Goal: Task Accomplishment & Management: Complete application form

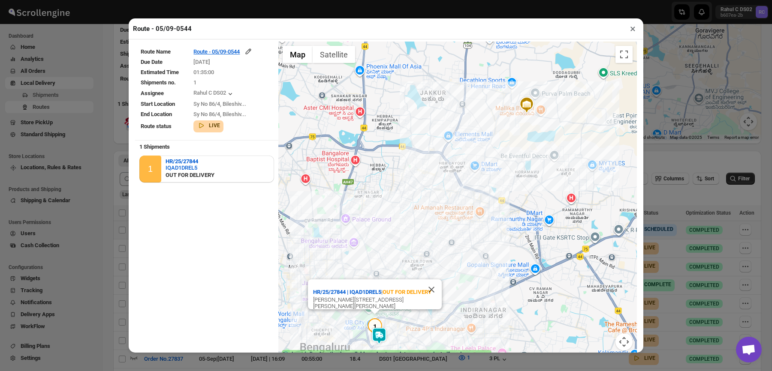
scroll to position [91, 0]
click at [625, 31] on div "Route - 05/09-0544 ×" at bounding box center [386, 28] width 515 height 21
click at [632, 29] on button "×" at bounding box center [633, 29] width 12 height 12
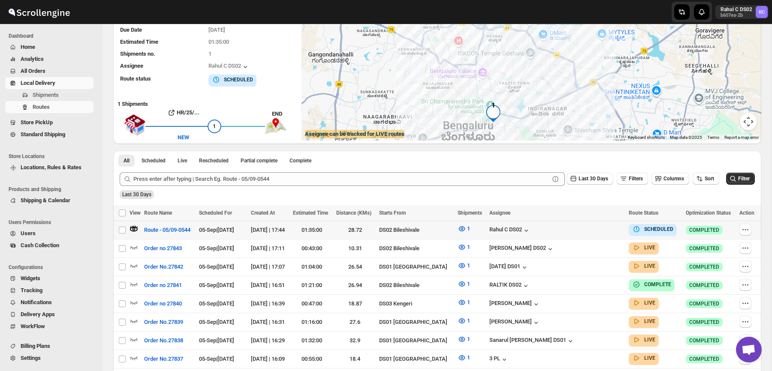
click at [47, 234] on span "Users" at bounding box center [56, 233] width 71 height 9
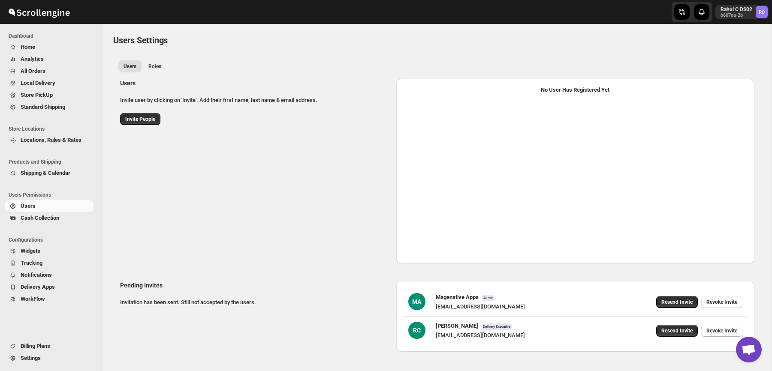
select select "637b767fbaab0276b10c91d5"
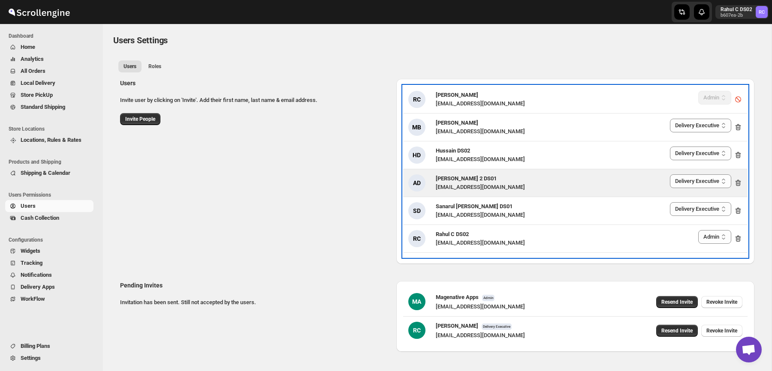
click at [739, 183] on icon at bounding box center [739, 183] width 1 height 3
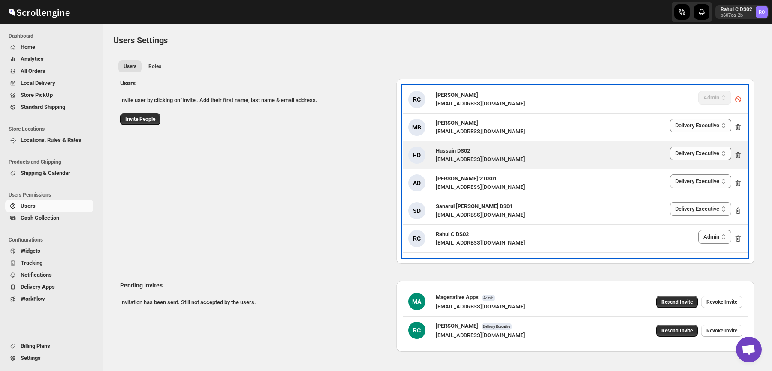
select select "637b767fbaab0276b10c91d5"
select select "637b767fbaab0276b10c91d8"
select select "637b767fbaab0276b10c91d5"
select select "637b767fbaab0276b10c91d8"
select select "637b767fbaab0276b10c91d5"
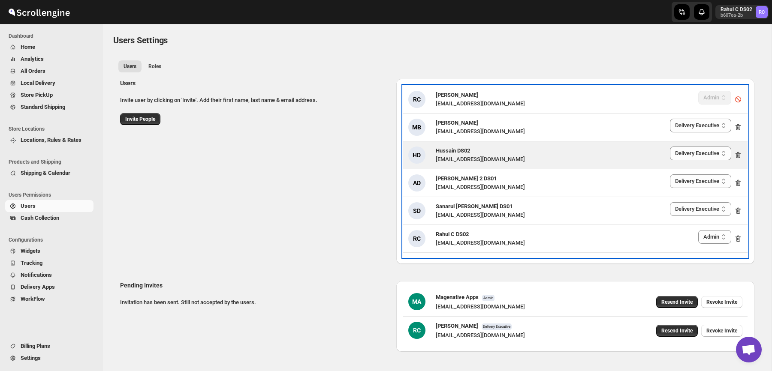
select select "637b767fbaab0276b10c91d8"
select select "637b767fbaab0276b10c91d5"
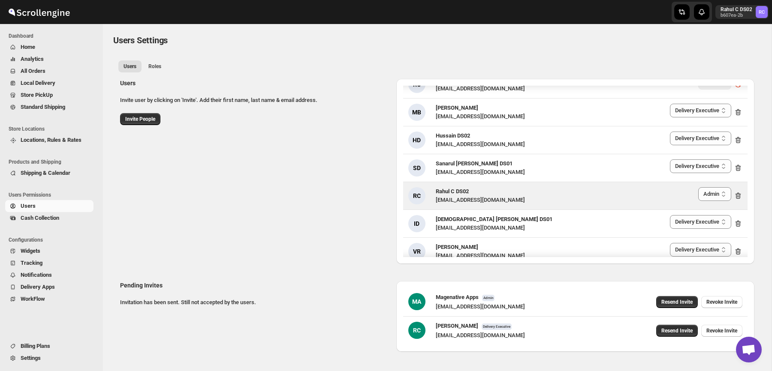
scroll to position [145, 0]
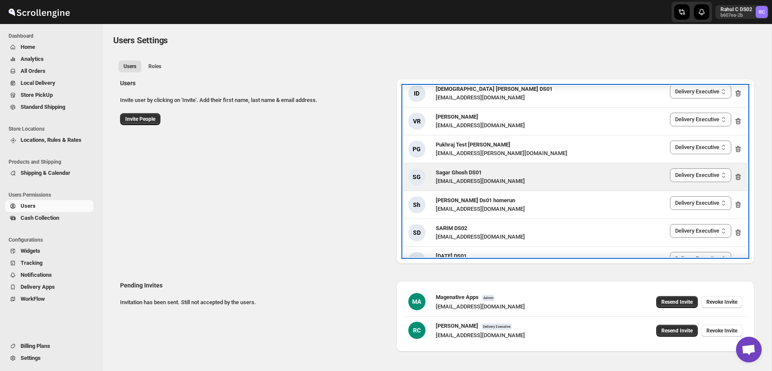
click at [737, 176] on icon at bounding box center [737, 177] width 1 height 3
click at [739, 176] on icon at bounding box center [739, 177] width 1 height 3
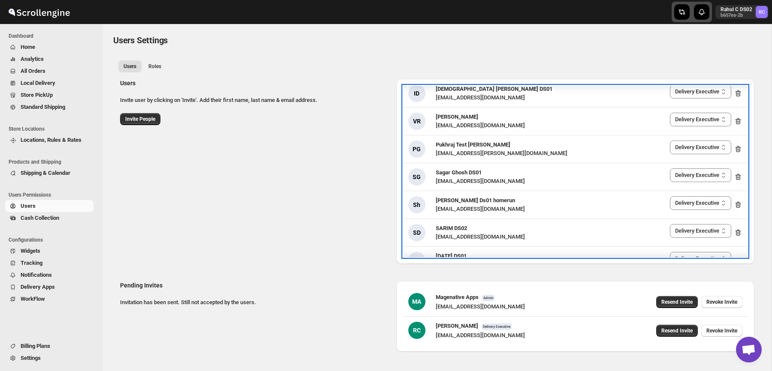
select select "637b767fbaab0276b10c91d5"
select select "637b767fbaab0276b10c91d8"
select select "637b767fbaab0276b10c91d5"
select select "637b767fbaab0276b10c91d8"
select select "637b767fbaab0276b10c91d5"
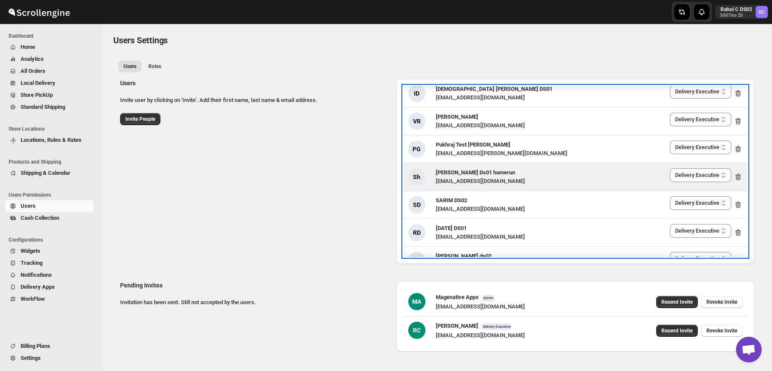
click at [736, 176] on icon at bounding box center [738, 177] width 9 height 9
select select "637b767fbaab0276b10c91d5"
select select "637b767fbaab0276b10c91d8"
select select "637b767fbaab0276b10c91d5"
select select "637b767fbaab0276b10c91d8"
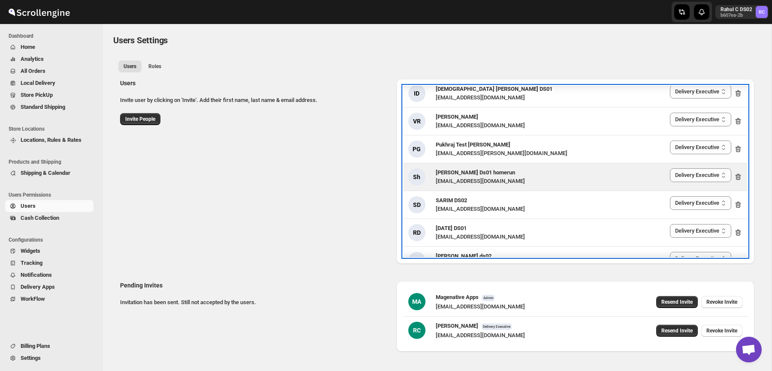
select select "637b767fbaab0276b10c91d5"
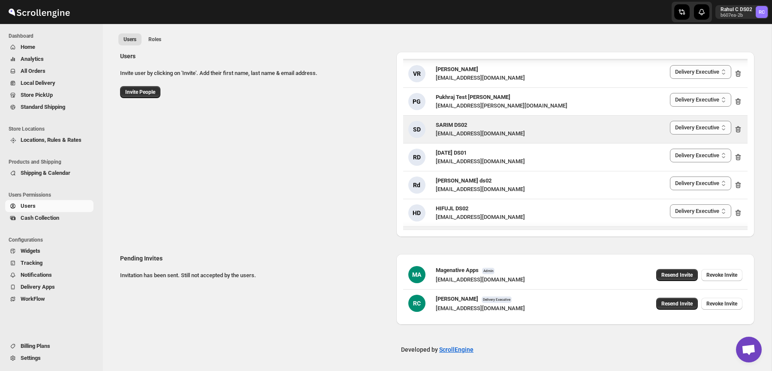
scroll to position [700, 0]
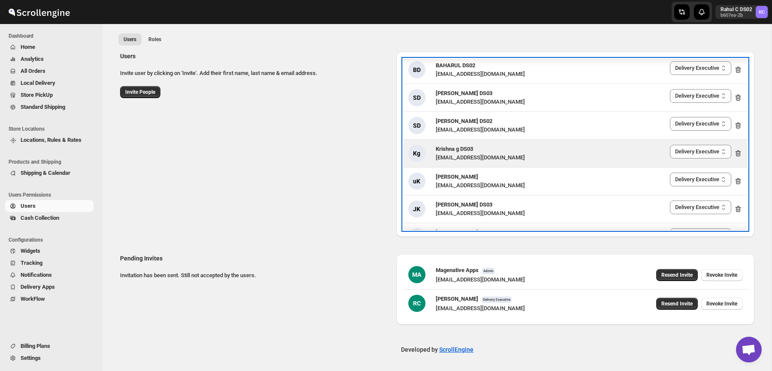
click at [739, 153] on icon at bounding box center [739, 154] width 1 height 3
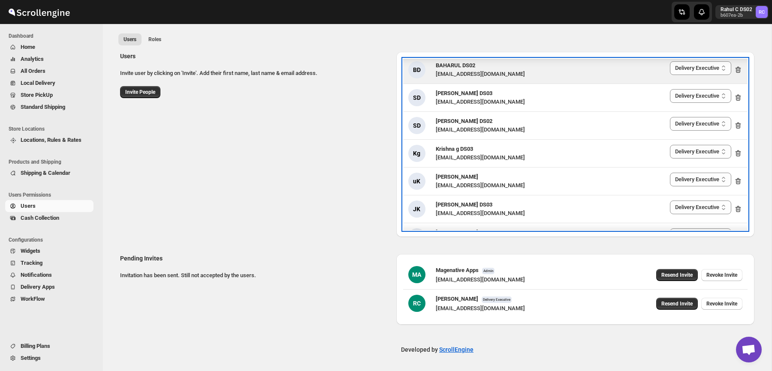
select select "637b767fbaab0276b10c91d5"
select select "637b767fbaab0276b10c91d8"
select select "637b767fbaab0276b10c91d5"
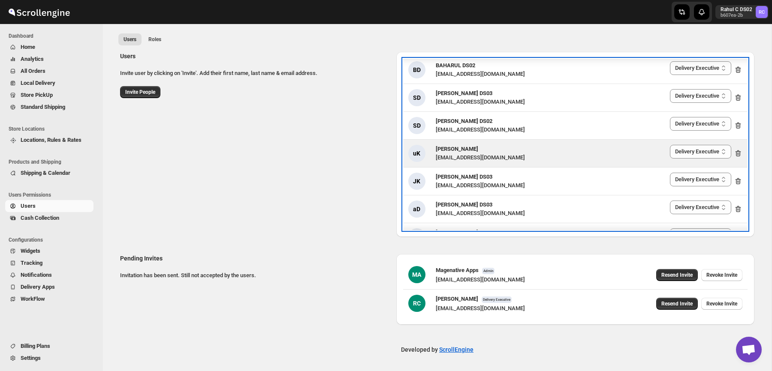
click at [735, 149] on icon at bounding box center [738, 153] width 9 height 9
select select "637b767fbaab0276b10c91d5"
select select "637b767fbaab0276b10c91d8"
select select "637b767fbaab0276b10c91d5"
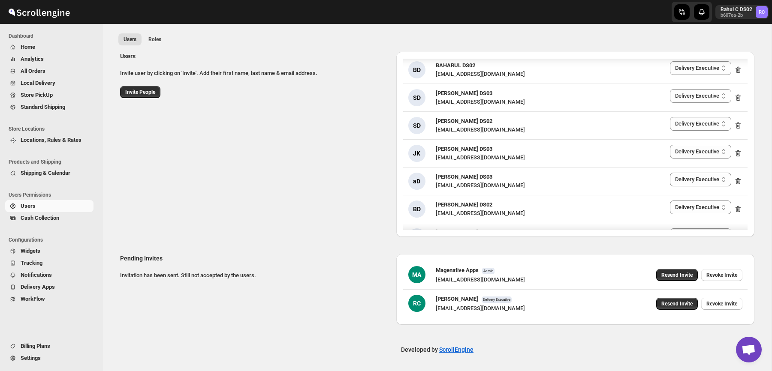
scroll to position [838, 0]
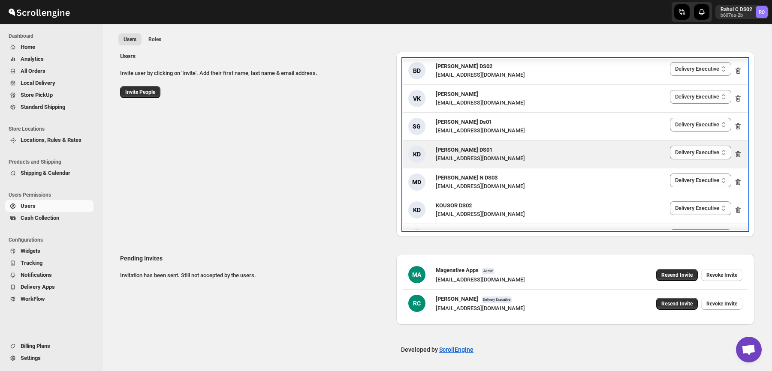
click at [738, 154] on icon at bounding box center [737, 155] width 1 height 3
select select "637b767fbaab0276b10c91d5"
select select "637b767fbaab0276b10c91d8"
select select "637b767fbaab0276b10c91d5"
click at [739, 154] on icon at bounding box center [739, 155] width 1 height 3
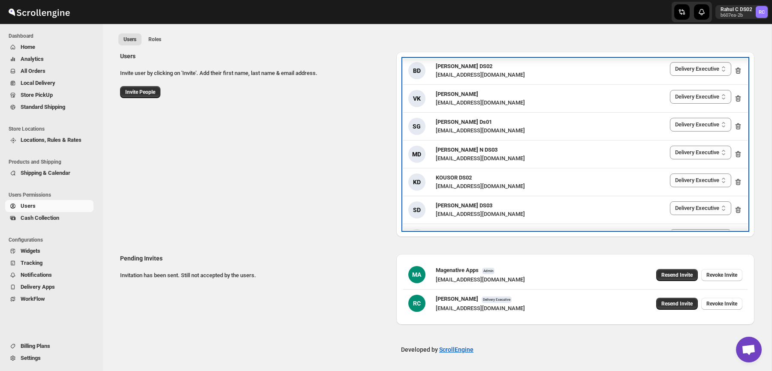
select select "637b767fbaab0276b10c91d5"
select select "637b767fbaab0276b10c91d8"
select select "637b767fbaab0276b10c91d5"
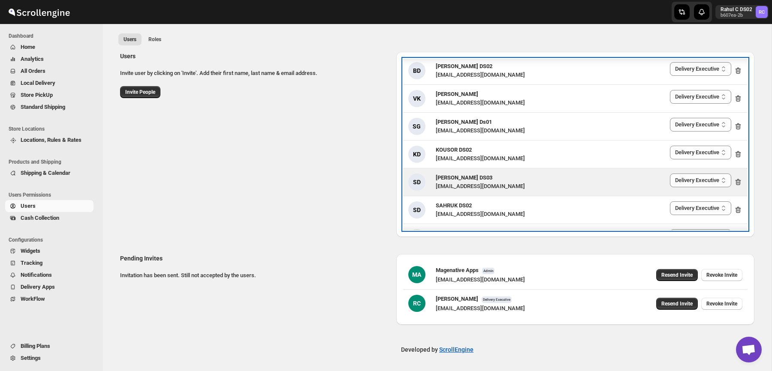
click at [739, 178] on icon at bounding box center [738, 182] width 9 height 9
select select "637b767fbaab0276b10c91d5"
select select "637b767fbaab0276b10c91d8"
select select "637b767fbaab0276b10c91d5"
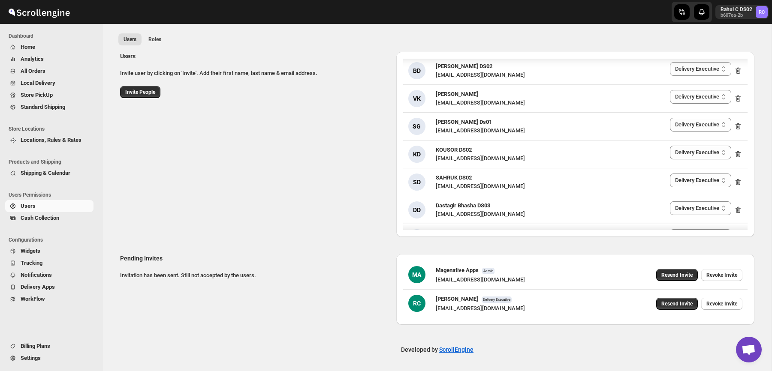
scroll to position [1004, 0]
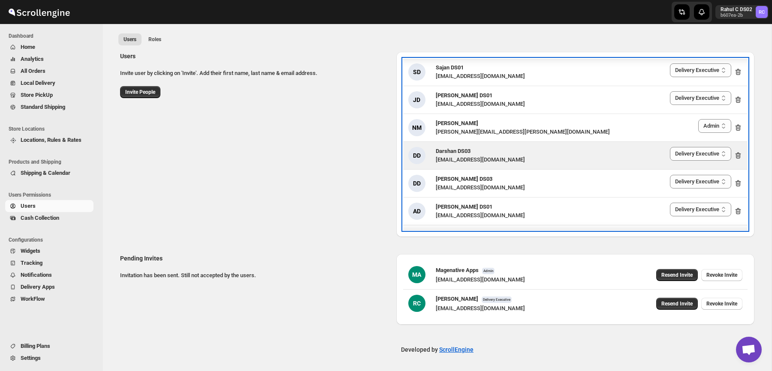
click at [739, 153] on icon at bounding box center [739, 156] width 6 height 6
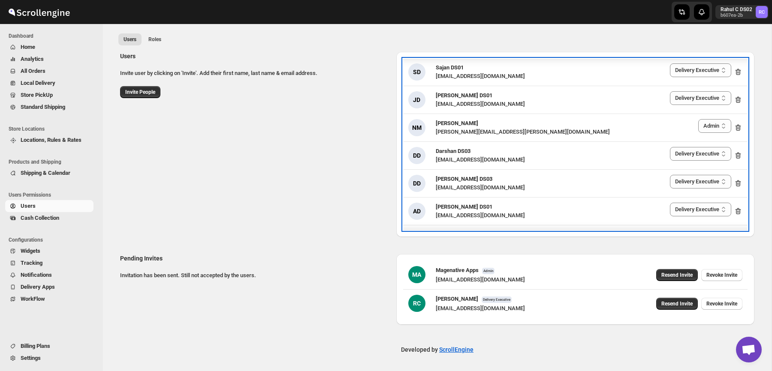
select select "637b767fbaab0276b10c91d5"
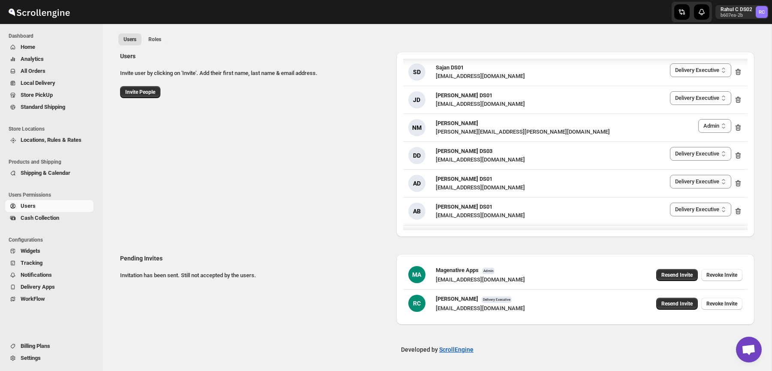
click at [238, 133] on div "Users Invite user by clicking on 'Invite'. Add their first name, last name & em…" at bounding box center [433, 141] width 641 height 192
click at [254, 151] on div "Users Invite user by clicking on 'Invite'. Add their first name, last name & em…" at bounding box center [433, 141] width 641 height 192
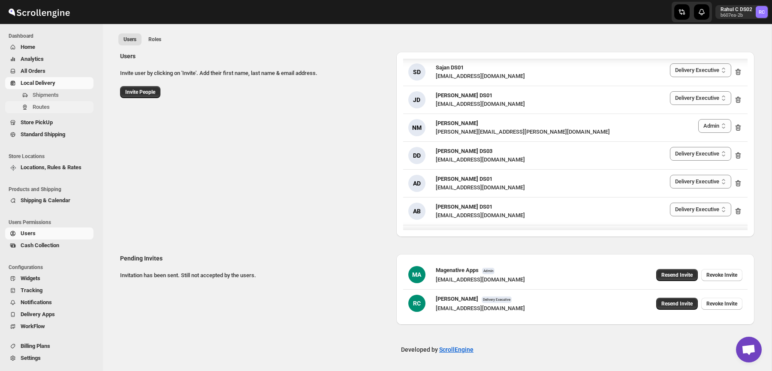
click at [63, 104] on span "Routes" at bounding box center [62, 107] width 59 height 9
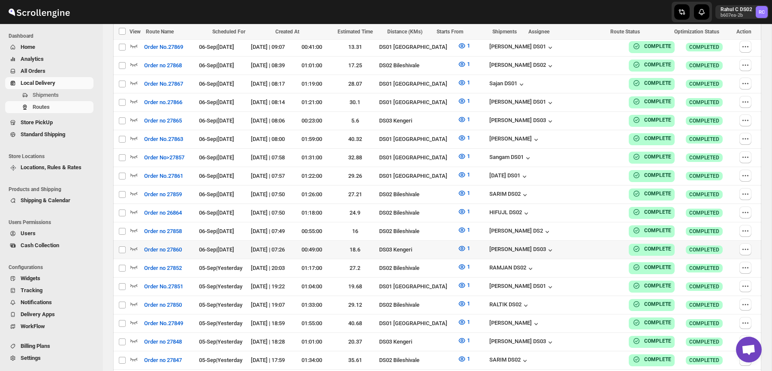
scroll to position [735, 0]
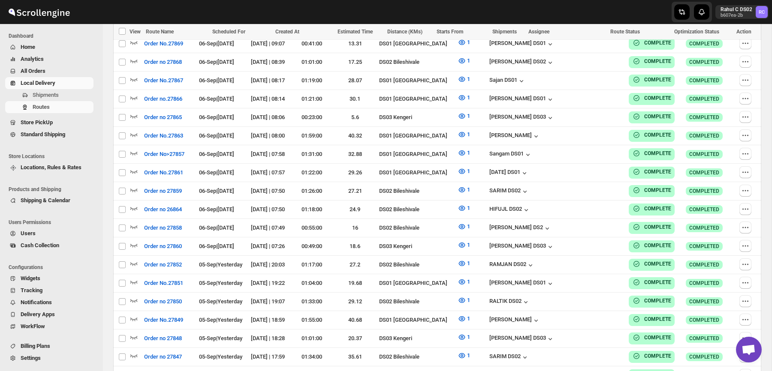
click at [58, 231] on span "Users" at bounding box center [56, 233] width 71 height 9
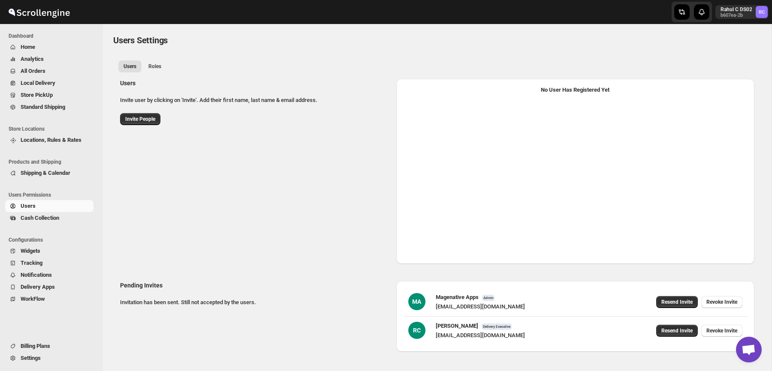
select select "637b767fbaab0276b10c91d5"
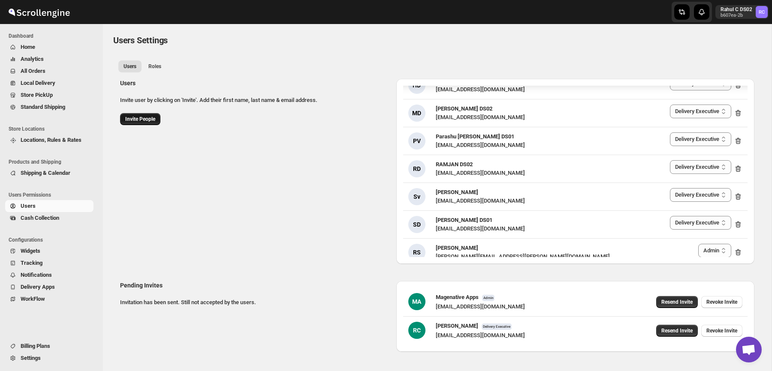
click at [147, 122] on span "Invite People" at bounding box center [140, 119] width 30 height 7
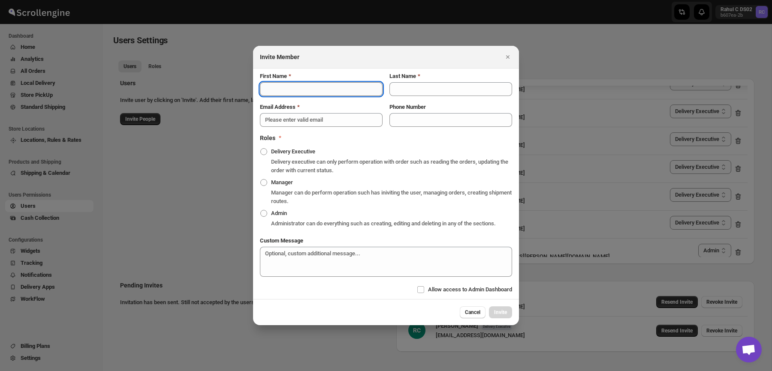
click at [347, 84] on input "First Name" at bounding box center [321, 89] width 123 height 14
type input "[PERSON_NAME]"
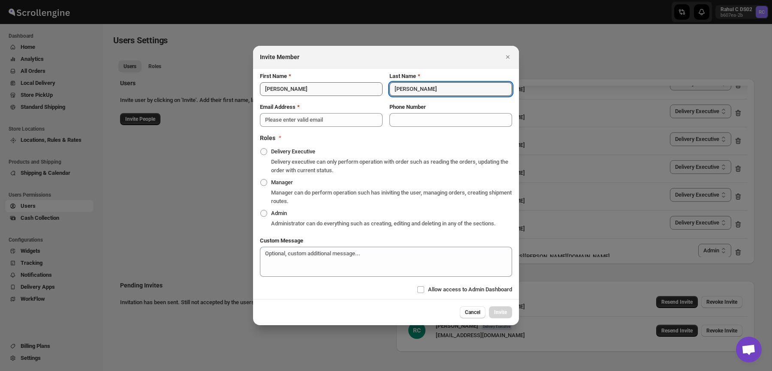
type input "[PERSON_NAME]"
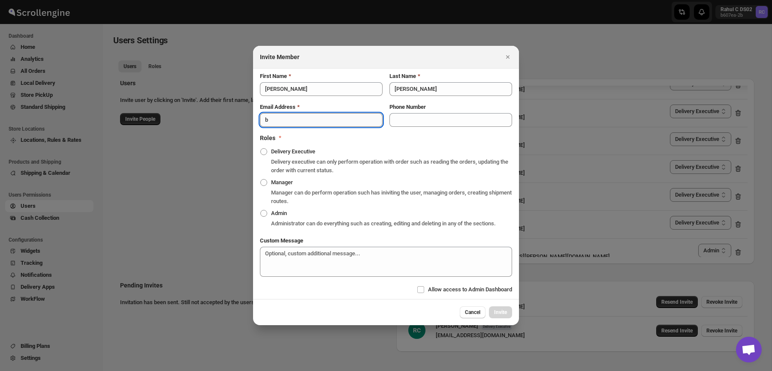
click at [335, 121] on input "b" at bounding box center [321, 120] width 123 height 14
paste input "[EMAIL_ADDRESS][PERSON_NAME][DOMAIN_NAME]"
type input "[PERSON_NAME][EMAIL_ADDRESS][PERSON_NAME][DOMAIN_NAME]"
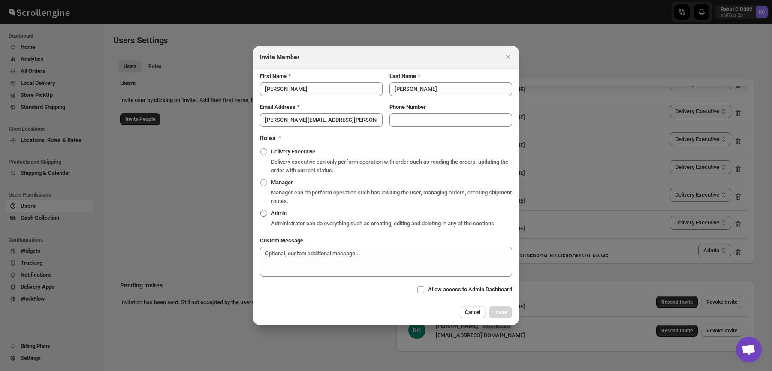
click at [286, 215] on label "Admin" at bounding box center [273, 214] width 27 height 12
click at [261, 211] on input "Admin" at bounding box center [260, 210] width 0 height 0
radio input "true"
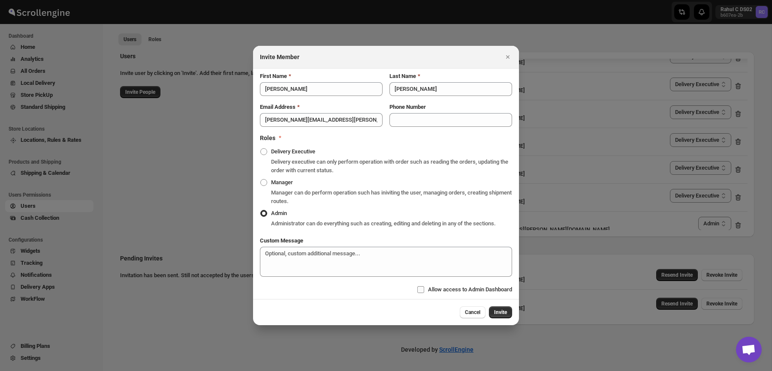
click at [452, 296] on label "Allow access to Admin Dashboard" at bounding box center [464, 290] width 95 height 12
click at [424, 293] on input "Allow access to Admin Dashboard" at bounding box center [420, 290] width 7 height 7
checkbox input "true"
click at [508, 315] on button "Invite" at bounding box center [500, 313] width 23 height 12
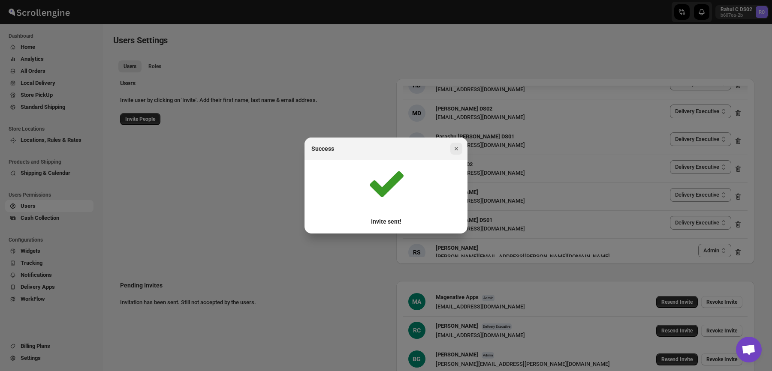
click at [461, 148] on button "Close" at bounding box center [456, 149] width 12 height 12
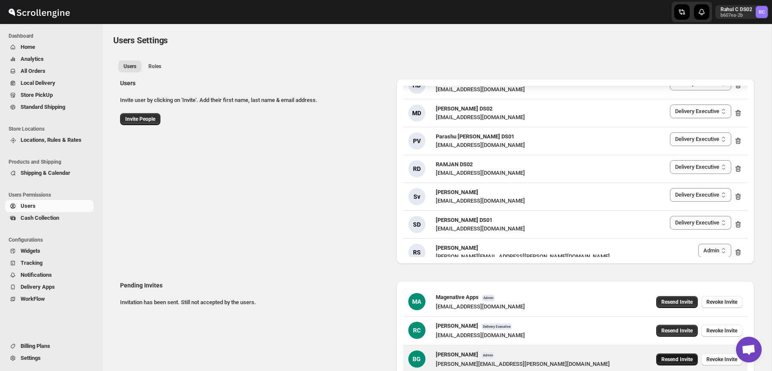
click at [688, 360] on span "Resend Invite" at bounding box center [676, 359] width 31 height 7
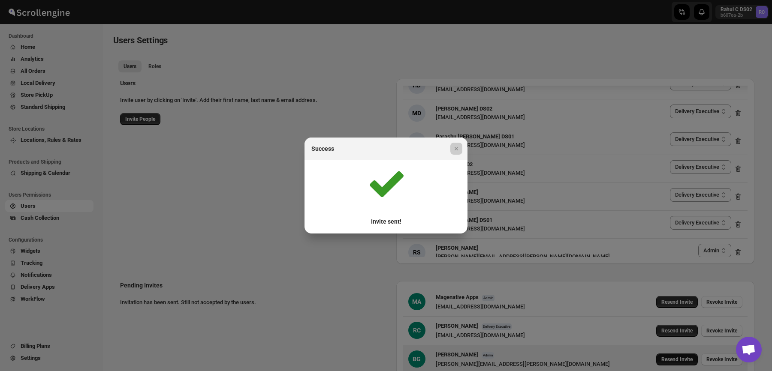
click at [688, 360] on div at bounding box center [386, 185] width 772 height 371
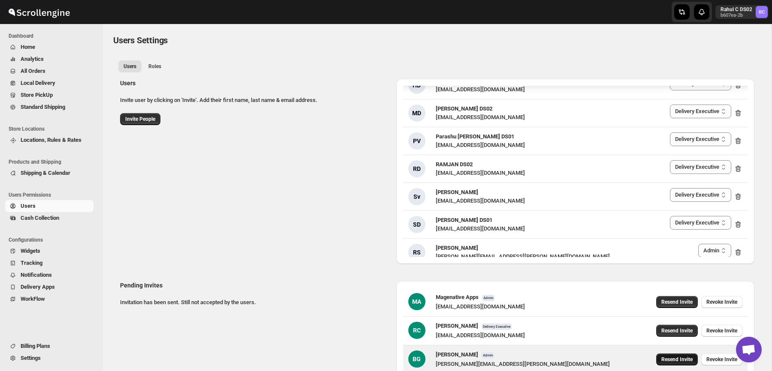
click at [688, 360] on span "Resend Invite" at bounding box center [676, 359] width 31 height 7
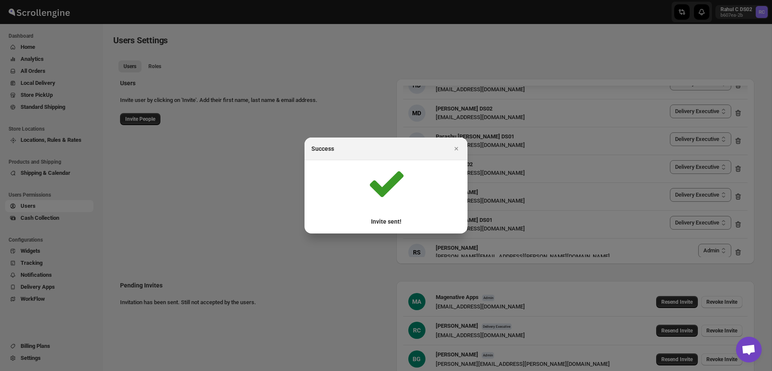
click at [456, 142] on div "Success" at bounding box center [386, 149] width 163 height 23
click at [456, 146] on icon "Close" at bounding box center [456, 149] width 9 height 9
